Goal: Task Accomplishment & Management: Manage account settings

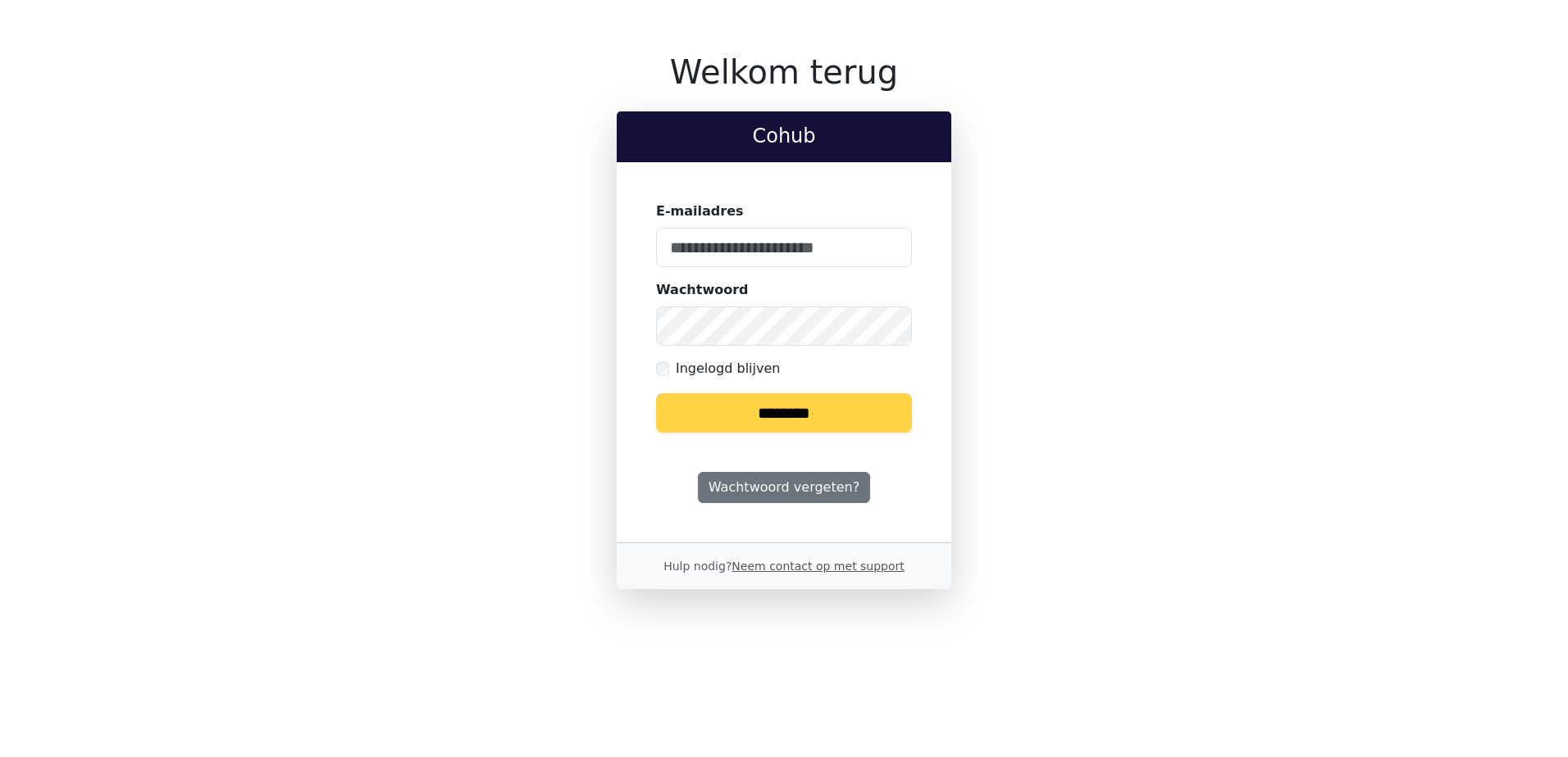
click at [883, 245] on keeper-lock "Open Keeper Popup" at bounding box center [888, 247] width 19 height 19
type input "**********"
click at [789, 417] on input "********" at bounding box center [784, 413] width 256 height 40
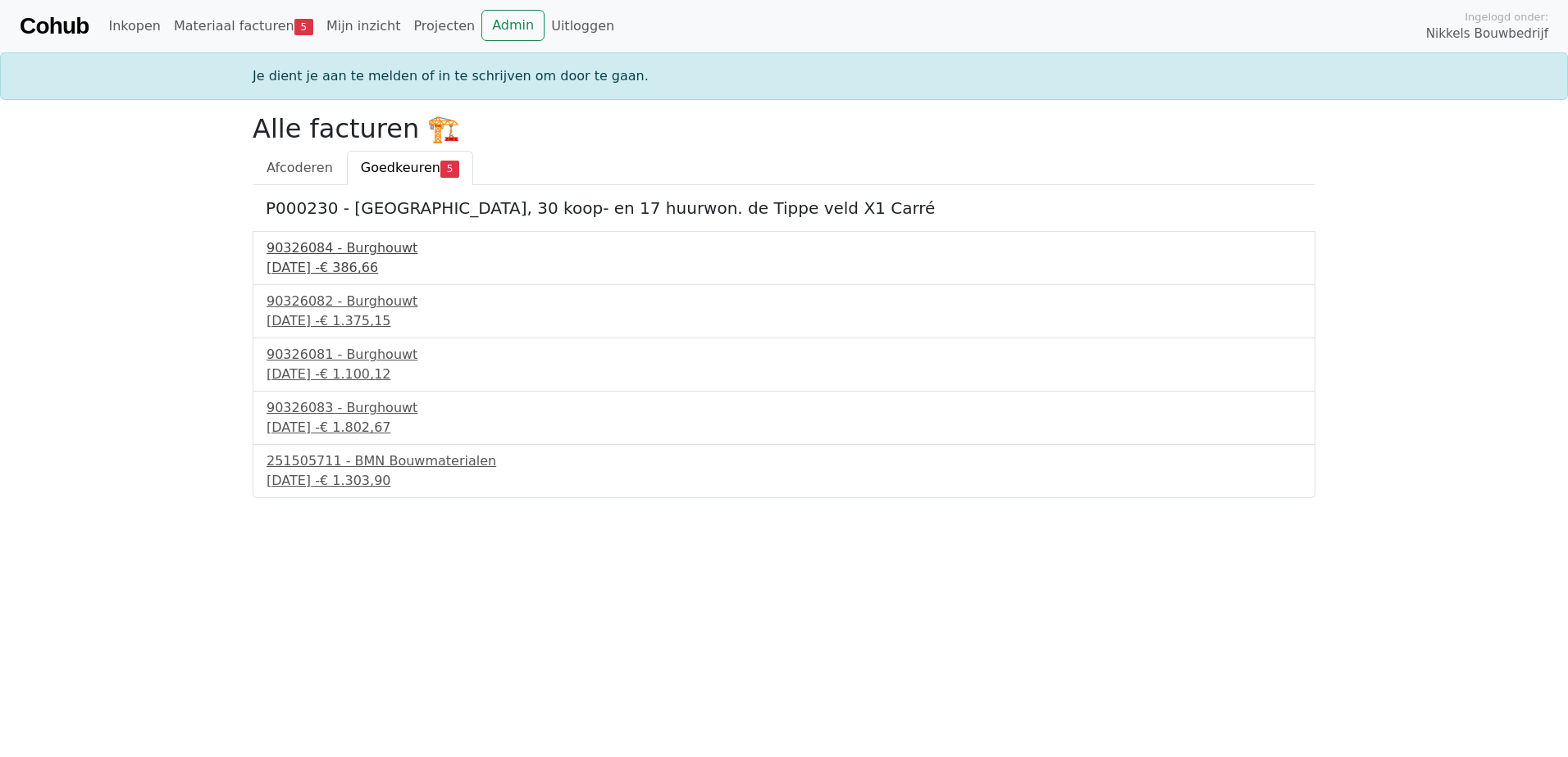
click at [354, 249] on div "90326084 - Burghouwt" at bounding box center [784, 248] width 1035 height 19
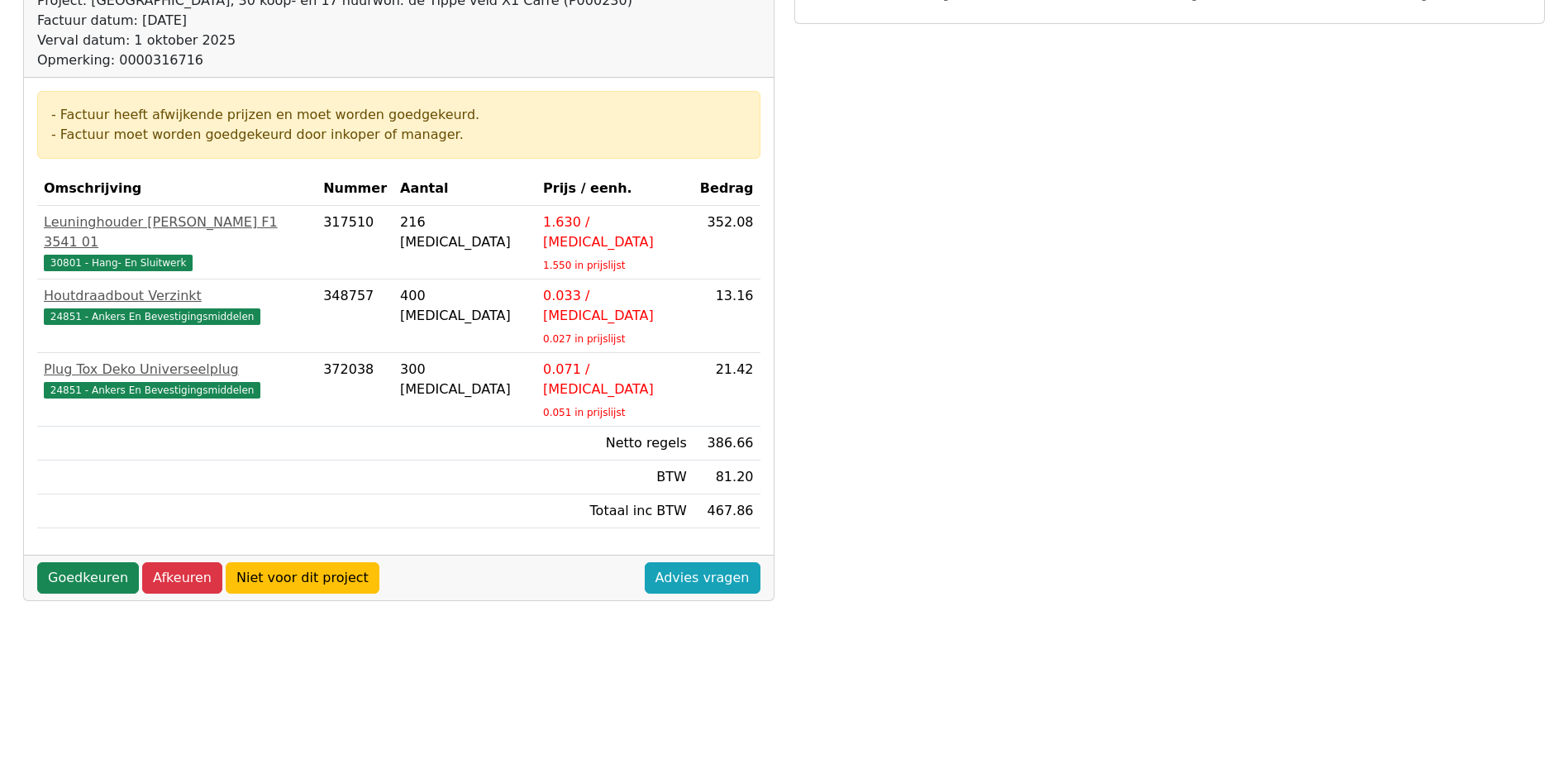
scroll to position [331, 0]
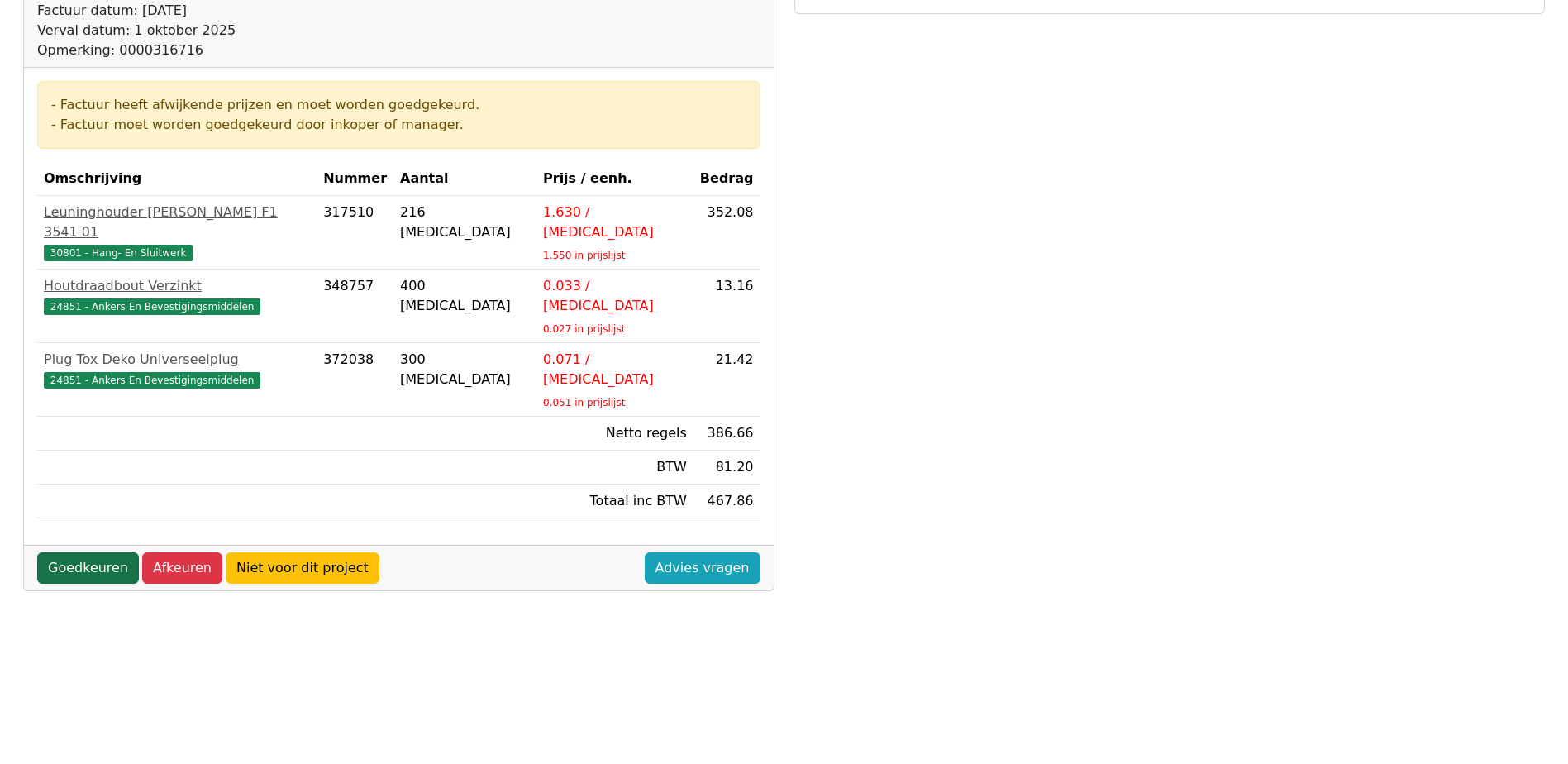
click at [75, 552] on link "Goedkeuren" at bounding box center [88, 568] width 102 height 31
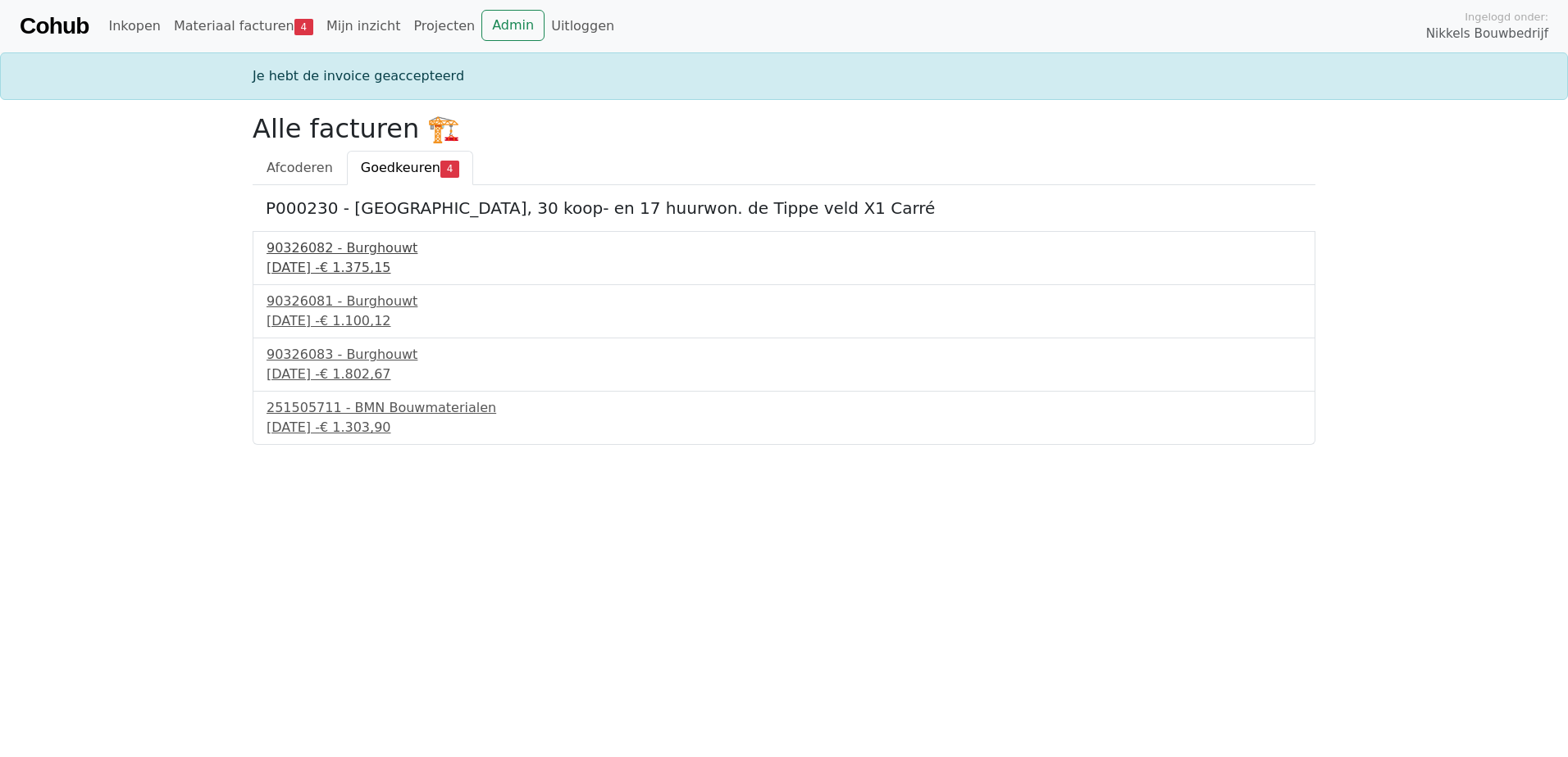
click at [391, 261] on span "€ 1.375,15" at bounding box center [356, 268] width 72 height 15
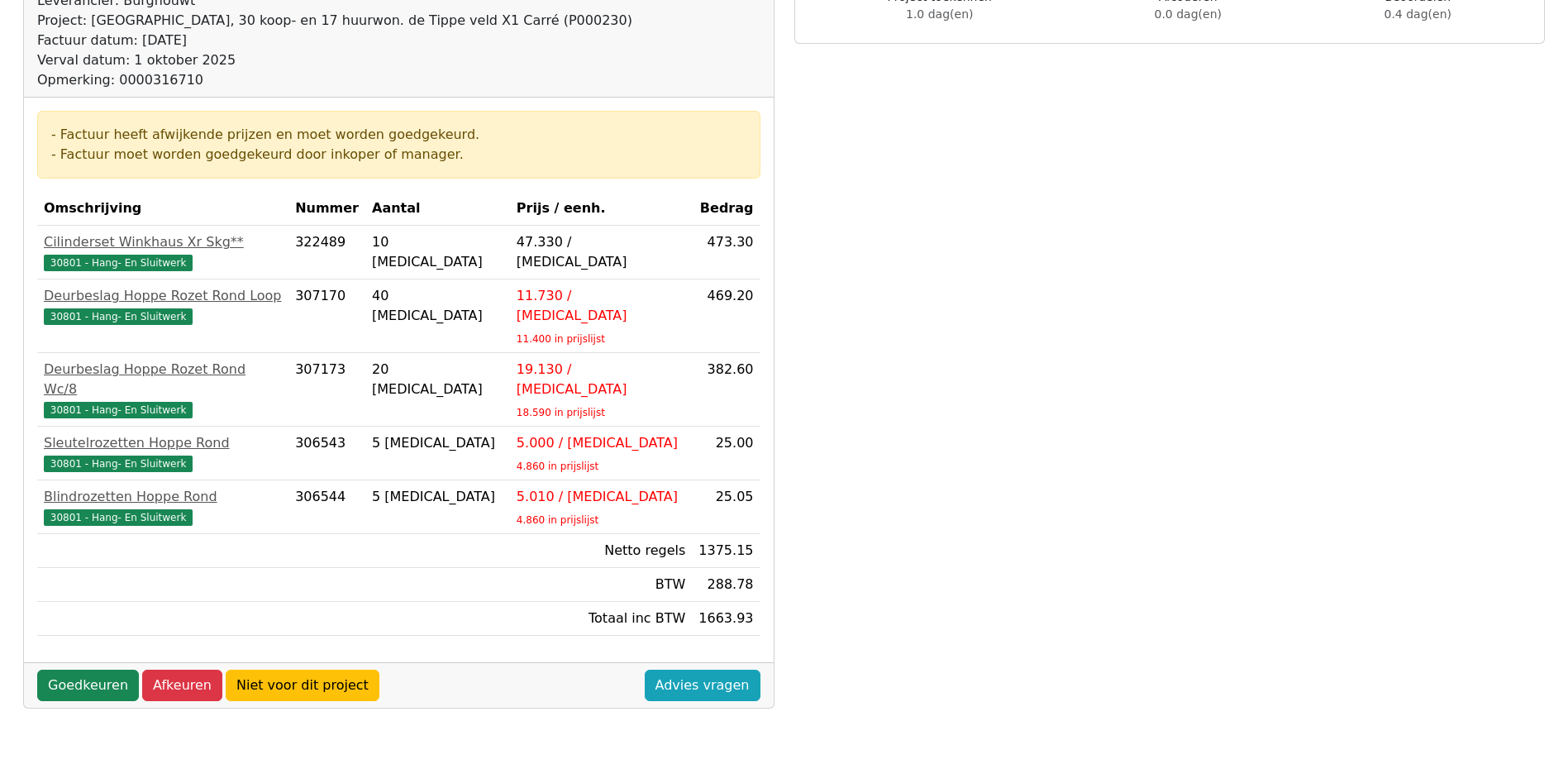
scroll to position [331, 0]
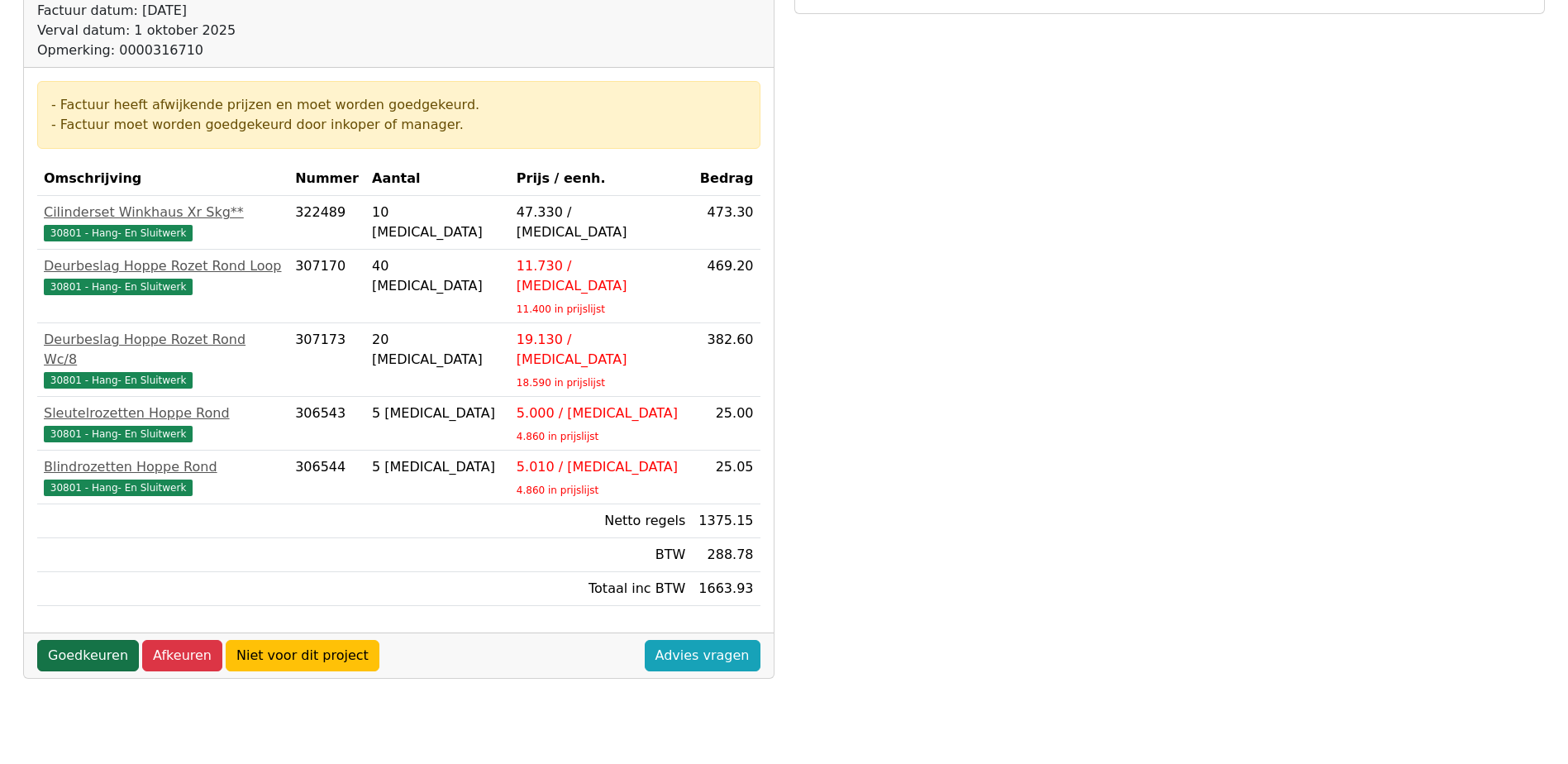
click at [77, 640] on link "Goedkeuren" at bounding box center [88, 655] width 102 height 31
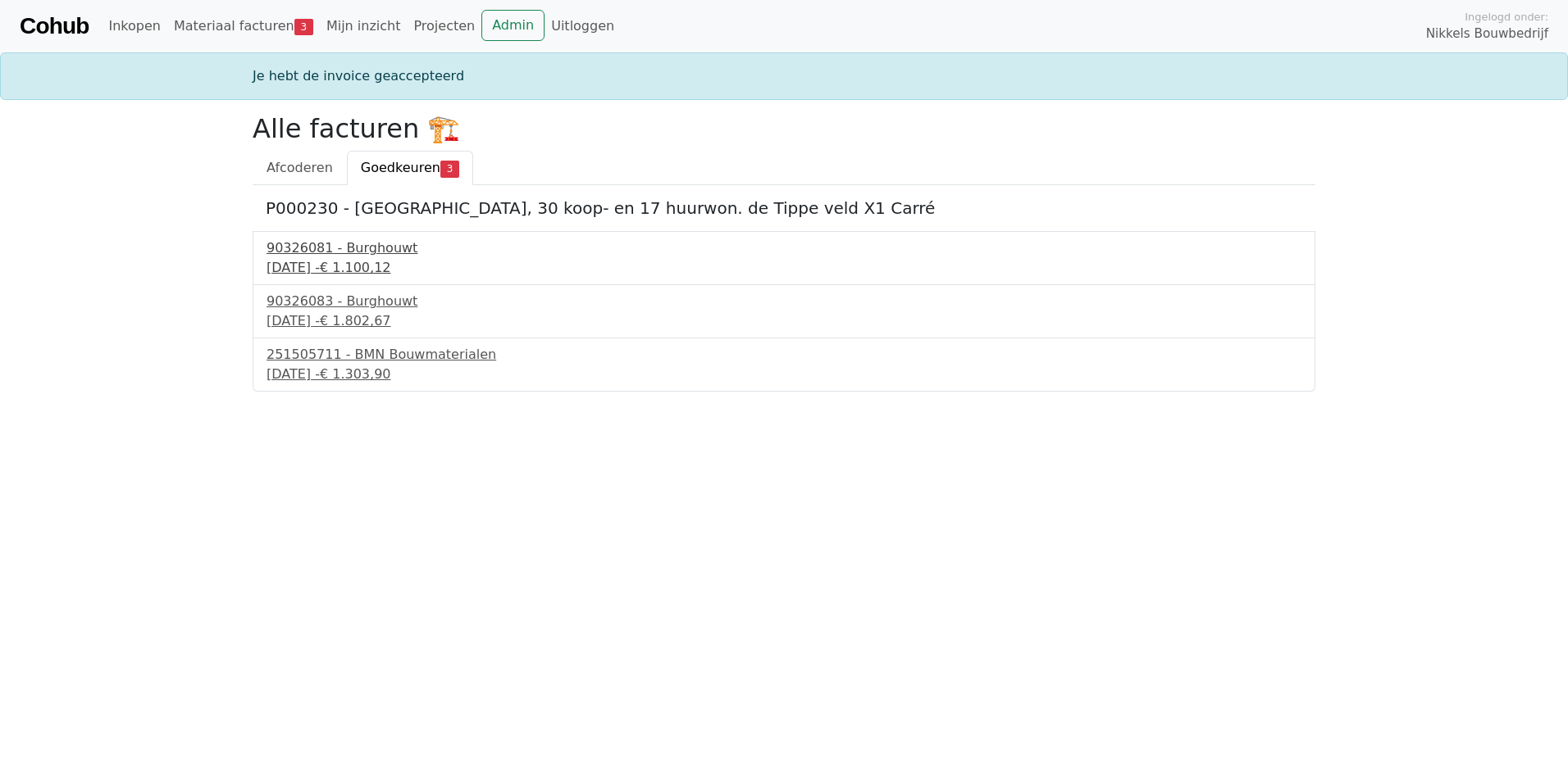
click at [352, 259] on div "1 september 2025 - € 1.100,12" at bounding box center [784, 268] width 1035 height 19
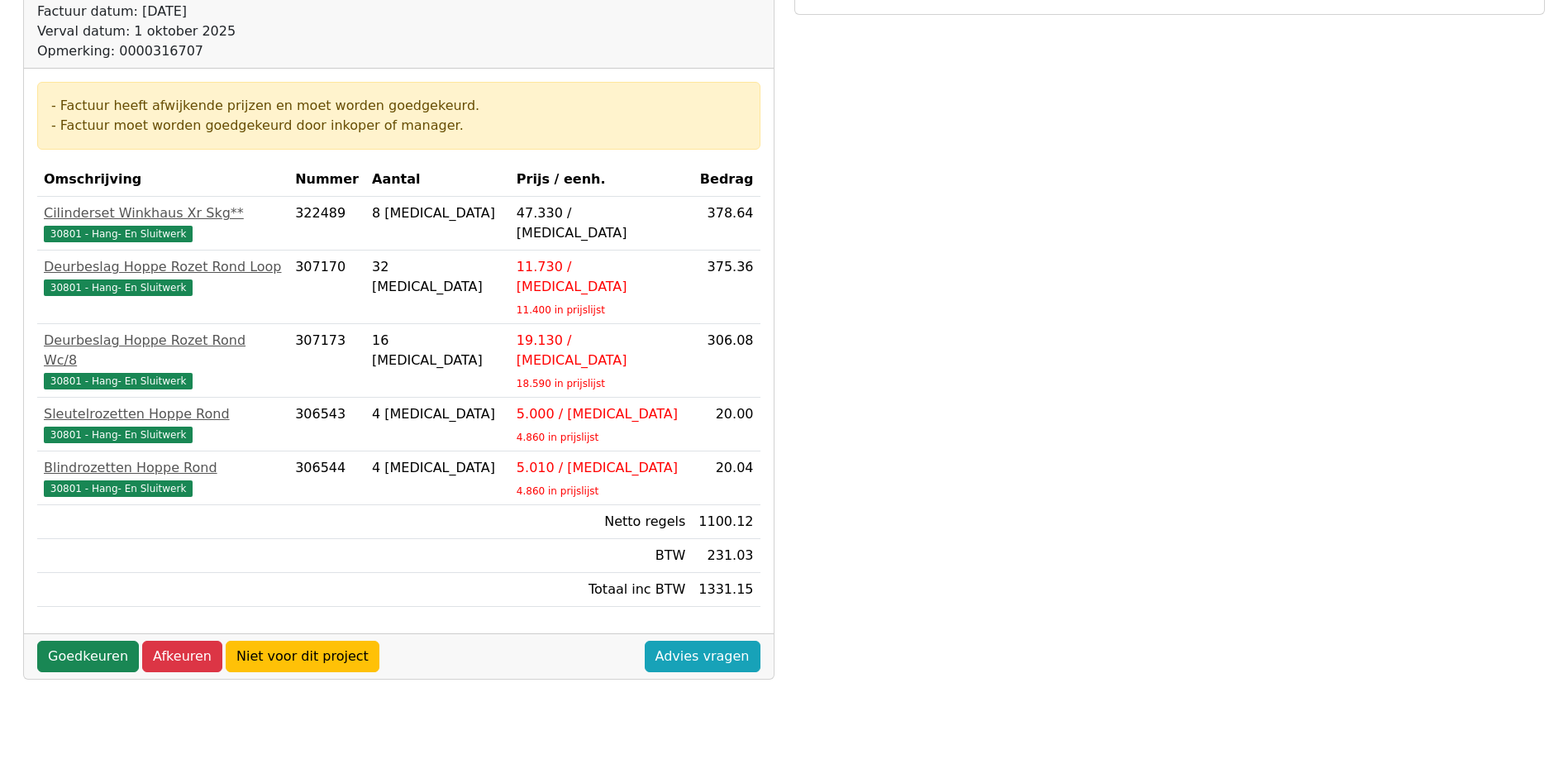
scroll to position [331, 0]
click at [76, 640] on link "Goedkeuren" at bounding box center [88, 655] width 102 height 31
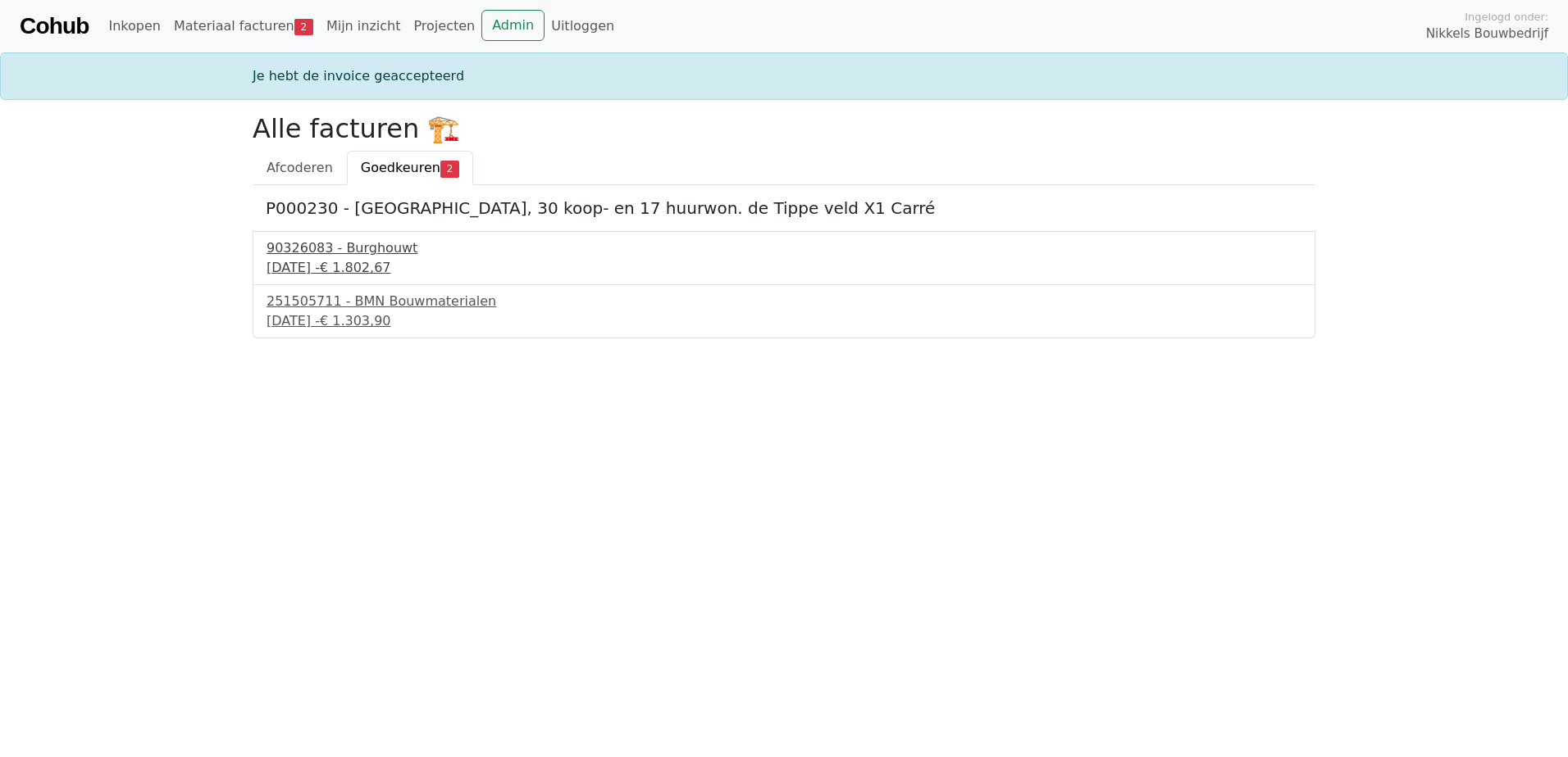
click at [328, 251] on div "90326083 - Burghouwt" at bounding box center [784, 248] width 1035 height 19
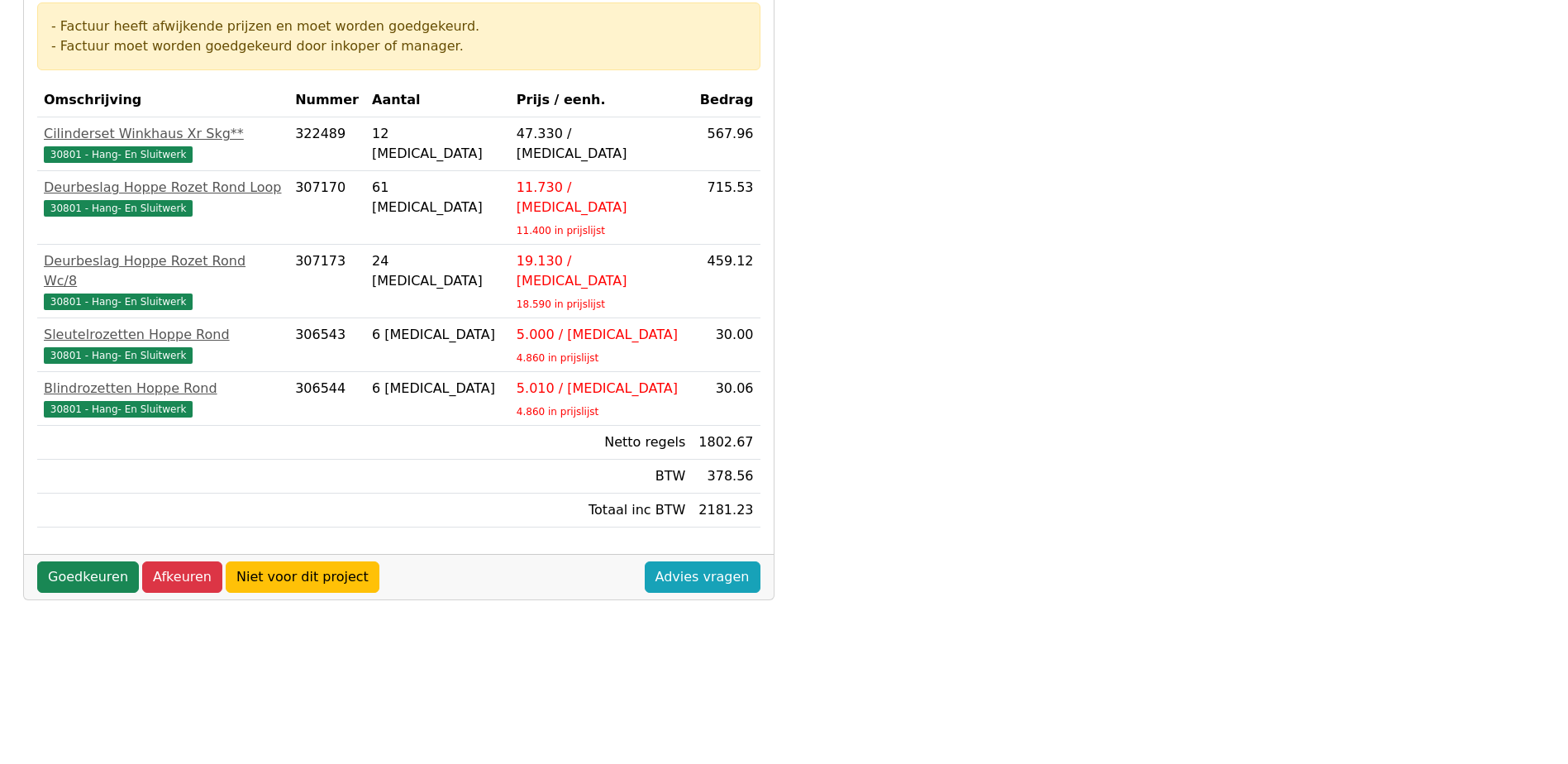
scroll to position [414, 0]
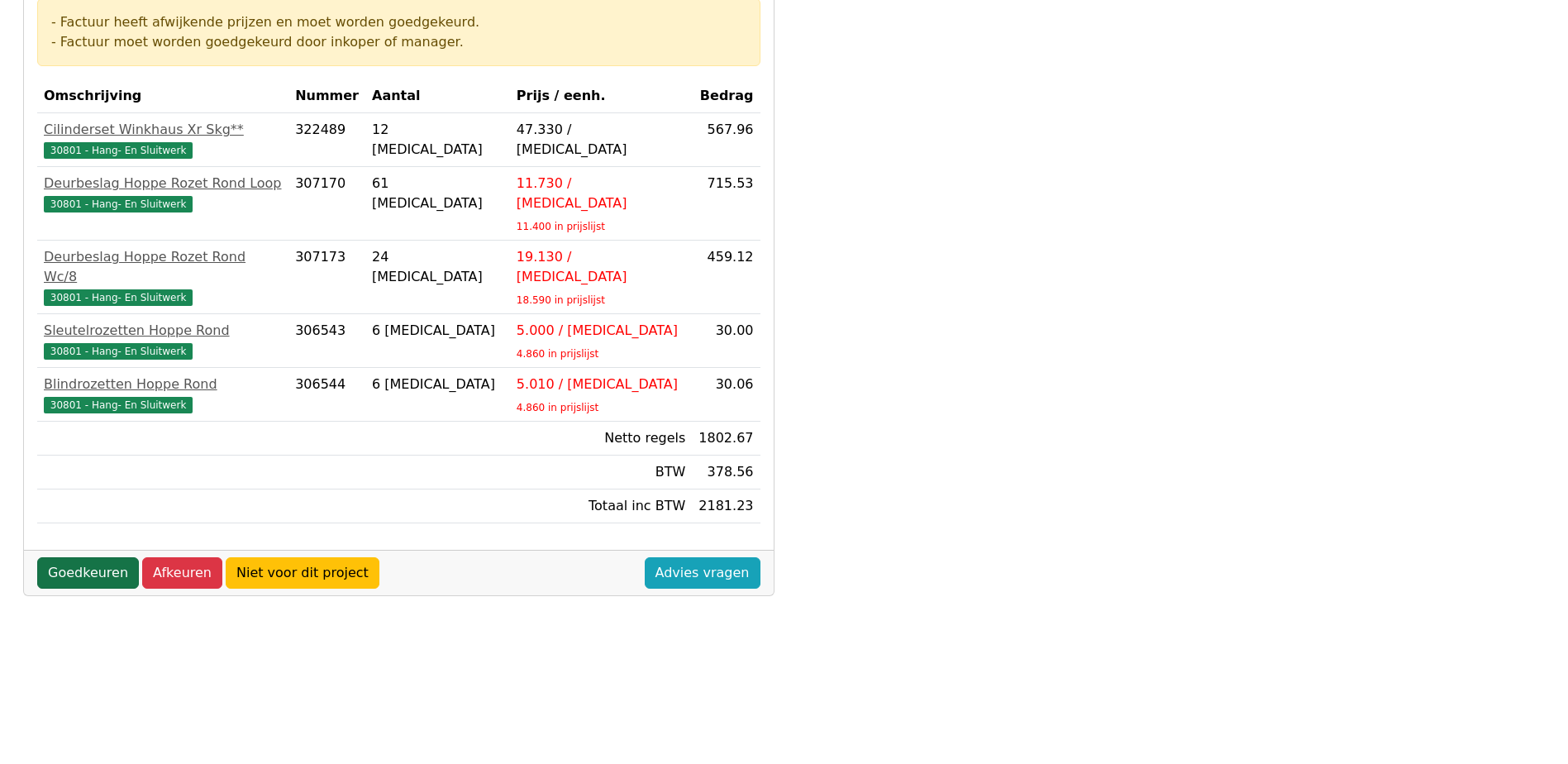
click at [95, 557] on link "Goedkeuren" at bounding box center [88, 573] width 102 height 31
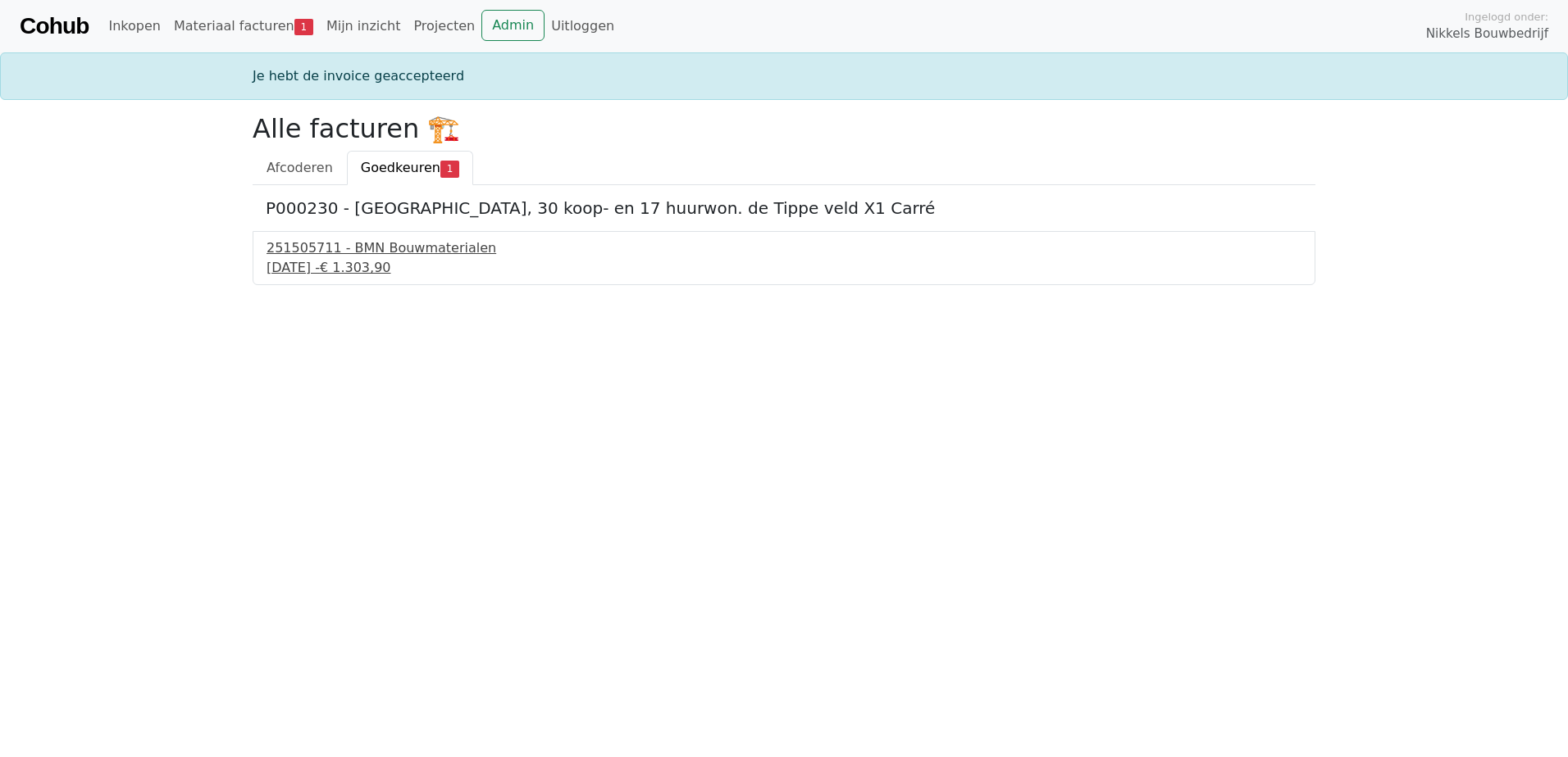
click at [361, 256] on div "251505711 - BMN Bouwmaterialen" at bounding box center [784, 248] width 1035 height 19
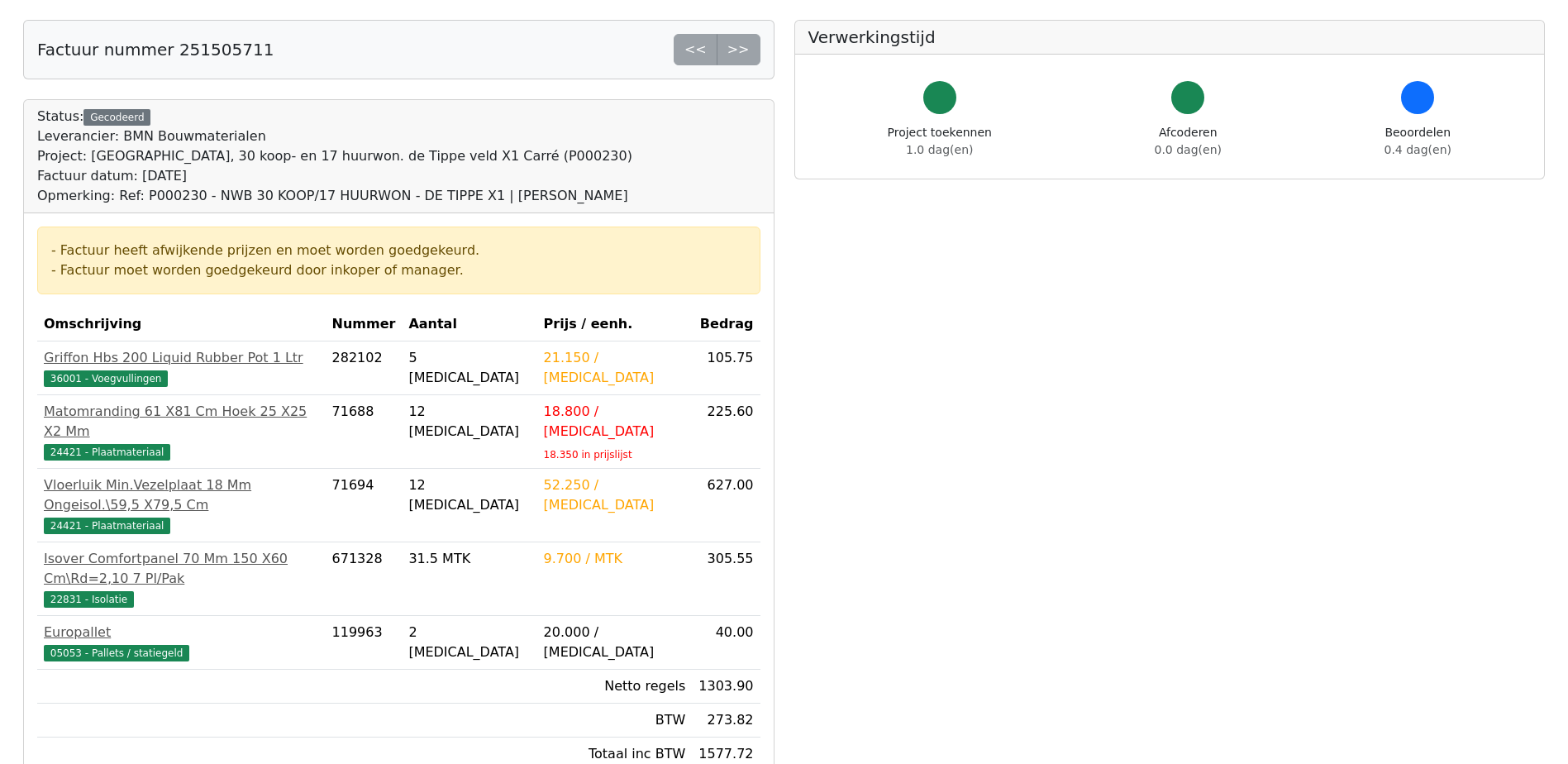
scroll to position [248, 0]
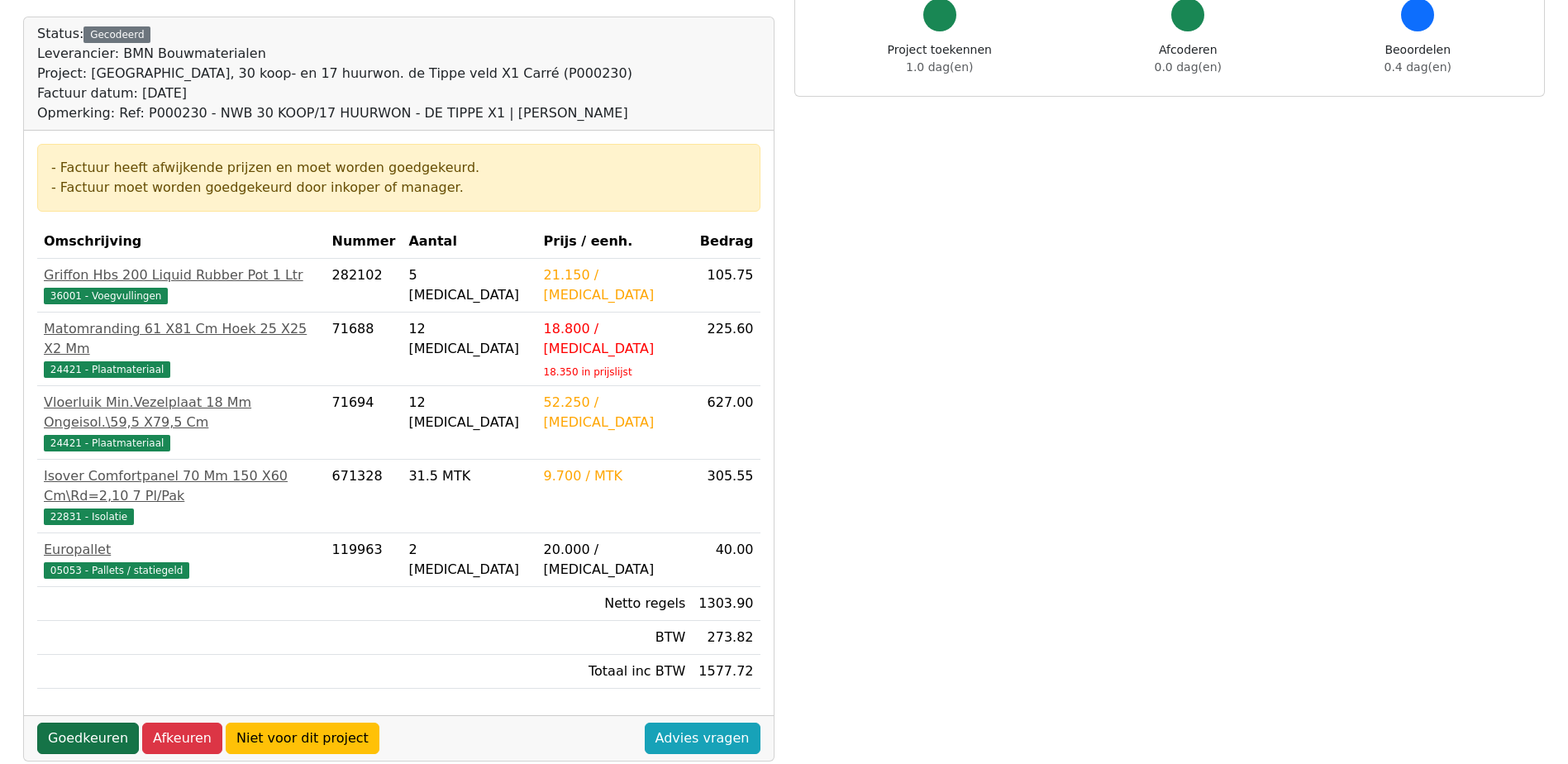
click at [78, 723] on link "Goedkeuren" at bounding box center [88, 739] width 102 height 31
